Goal: Navigation & Orientation: Find specific page/section

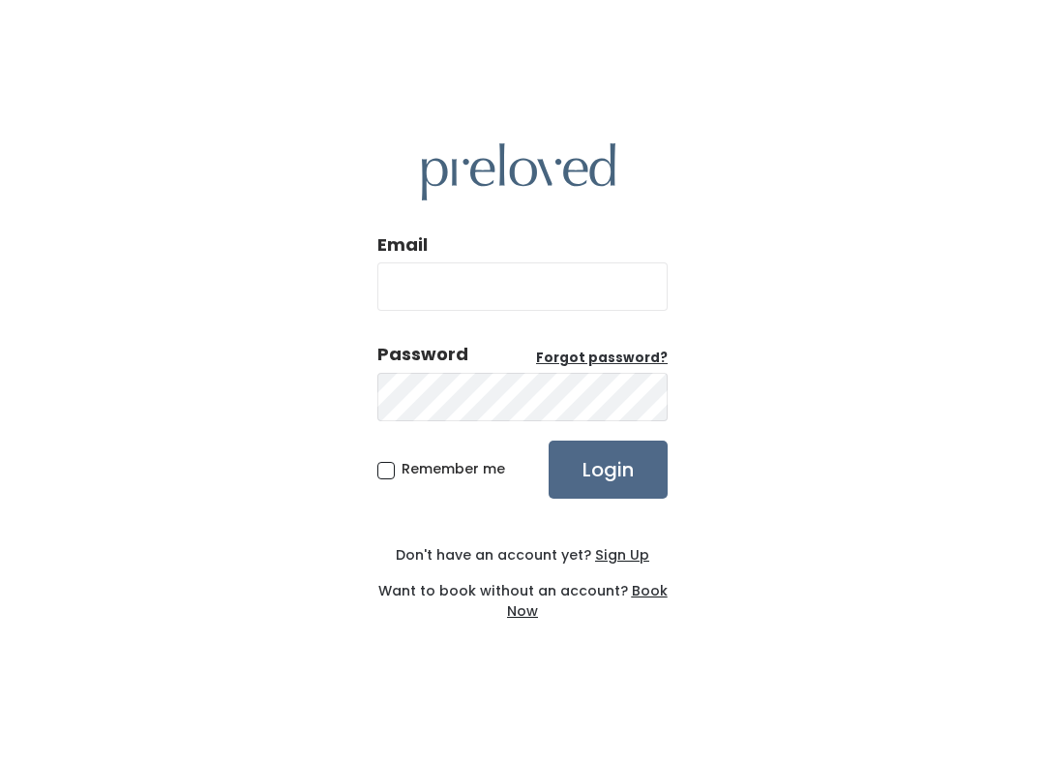
click at [402, 471] on span "Remember me" at bounding box center [454, 468] width 104 height 19
click at [402, 471] on input "Remember me" at bounding box center [408, 465] width 13 height 13
checkbox input "true"
click at [525, 291] on input "Email" at bounding box center [522, 286] width 290 height 48
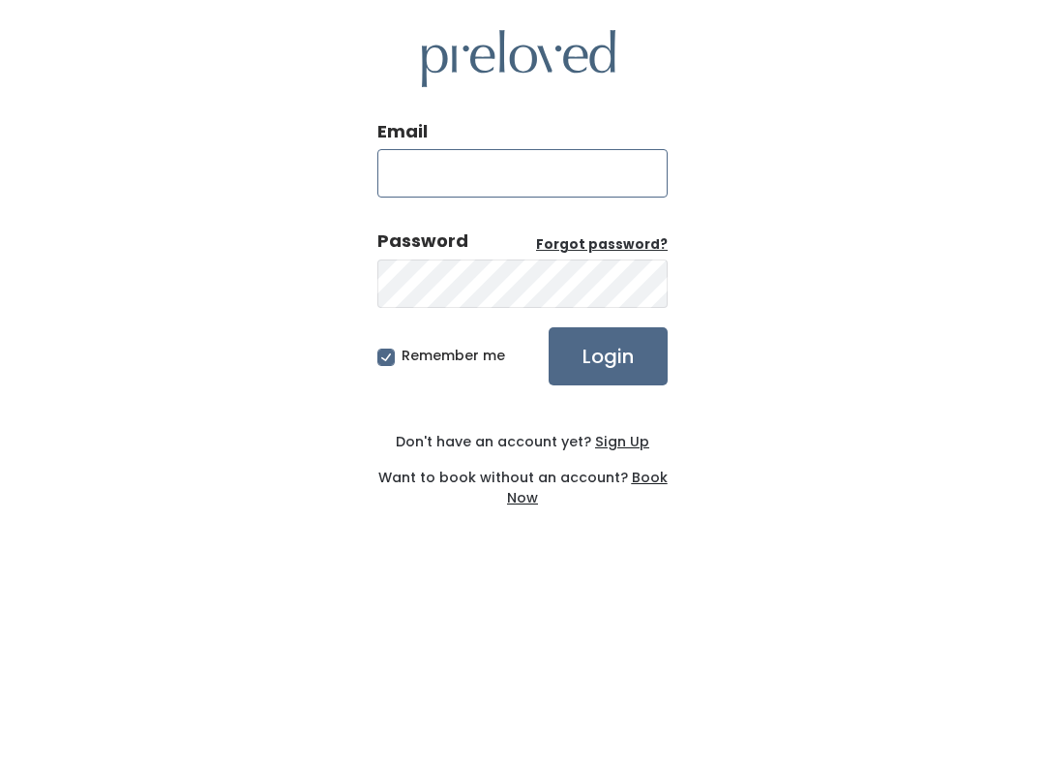
type input "[DOMAIN_NAME][EMAIL_ADDRESS][DOMAIN_NAME]"
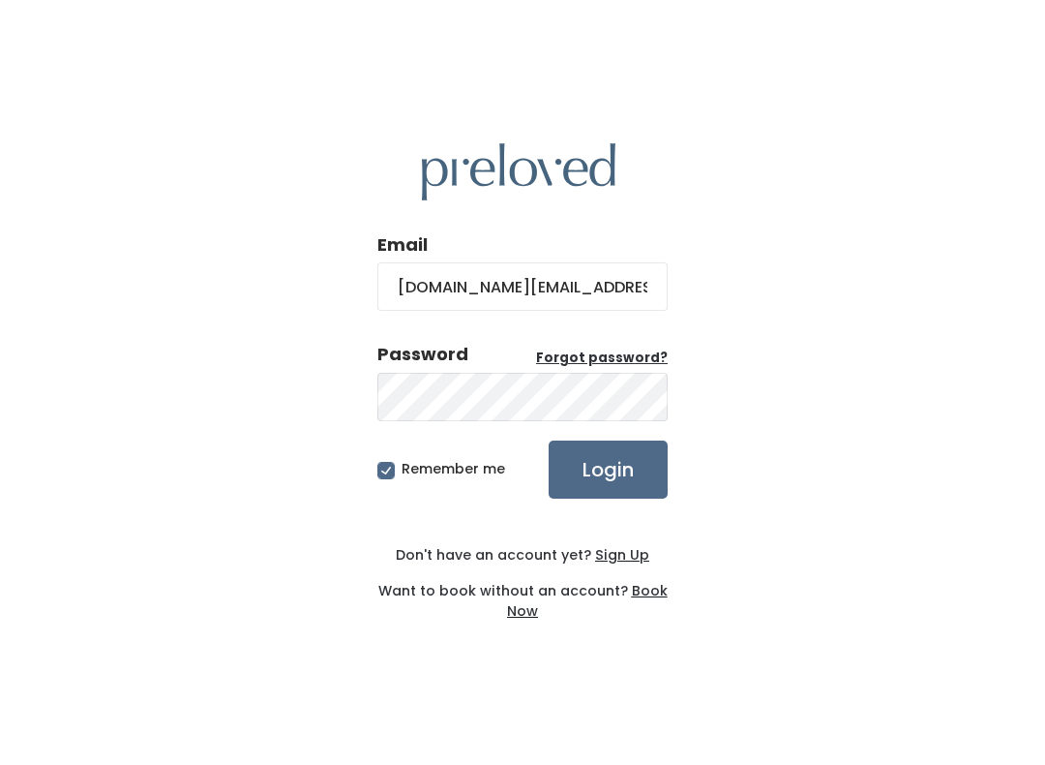
click at [617, 478] on input "Login" at bounding box center [608, 469] width 119 height 58
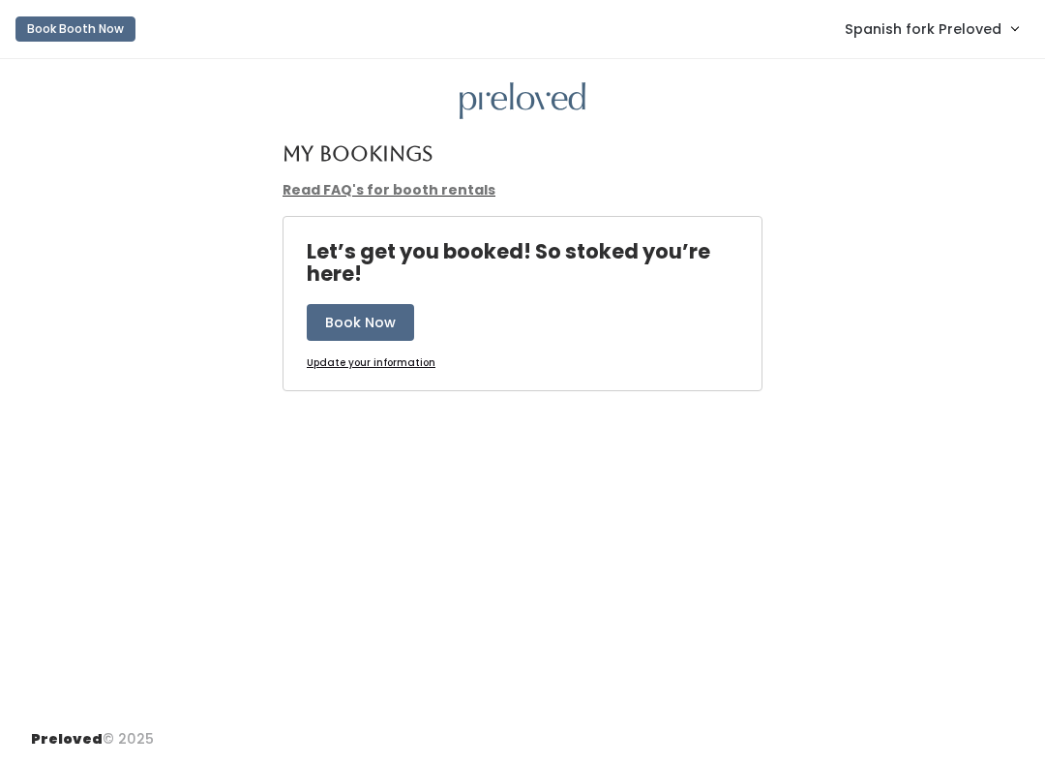
click at [953, 23] on span "Spanish fork Preloved" at bounding box center [923, 28] width 157 height 21
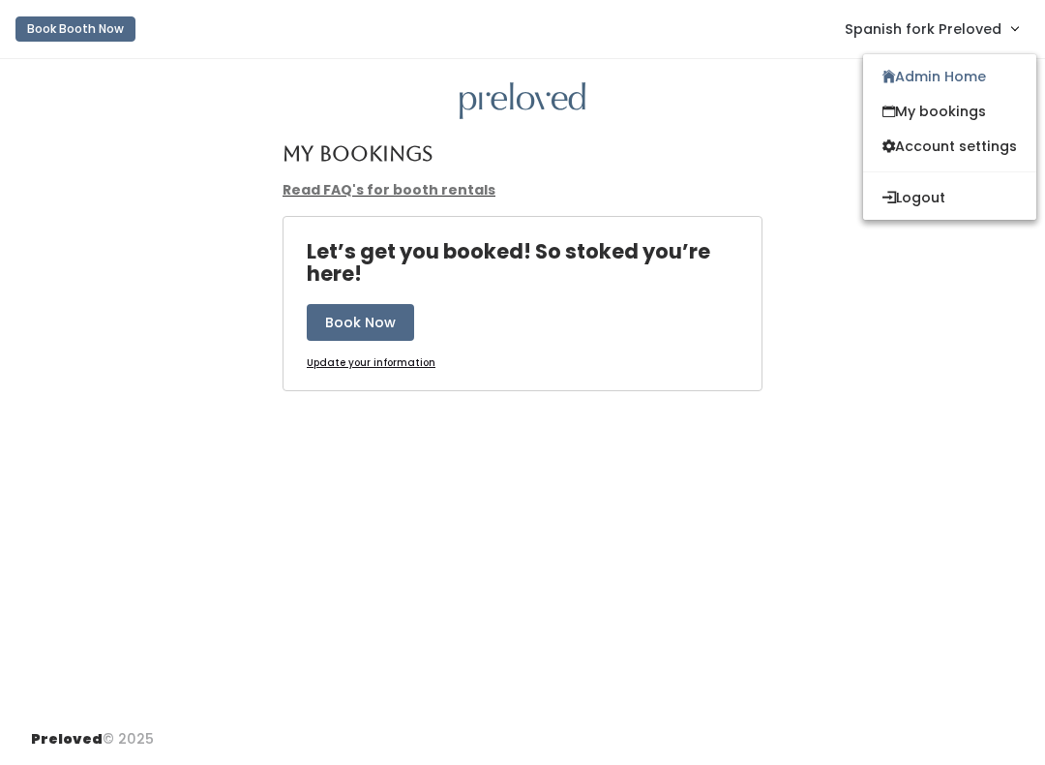
click at [942, 69] on link "Admin Home" at bounding box center [949, 76] width 173 height 35
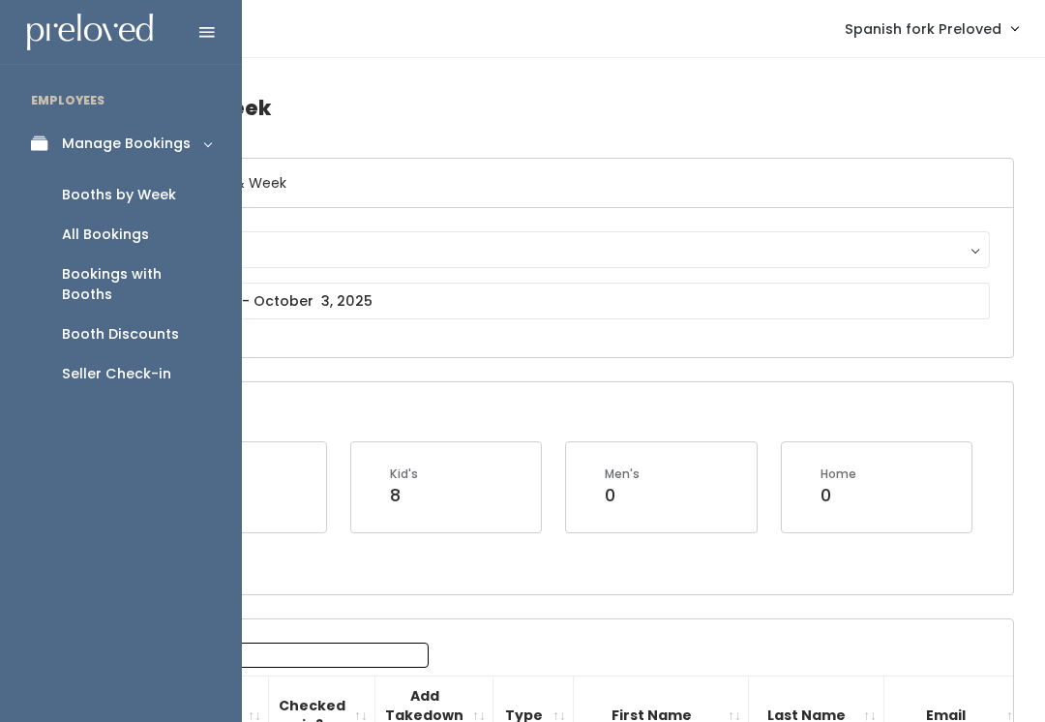
click at [166, 324] on div "Booth Discounts" at bounding box center [120, 334] width 117 height 20
